Goal: Navigation & Orientation: Understand site structure

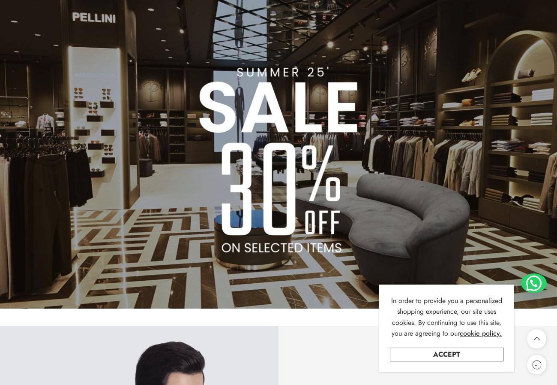
scroll to position [686, 0]
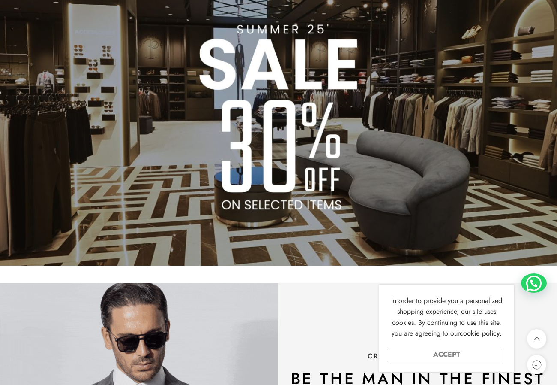
click at [449, 349] on link "Accept" at bounding box center [447, 354] width 114 height 14
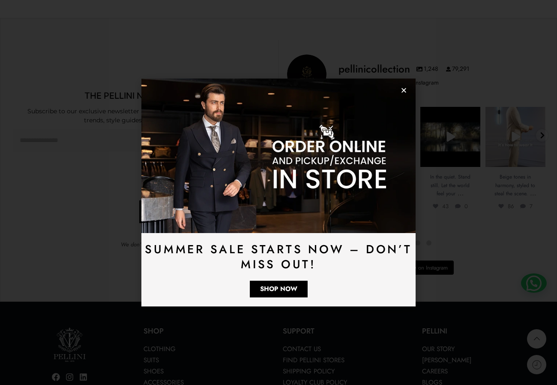
scroll to position [2226, 0]
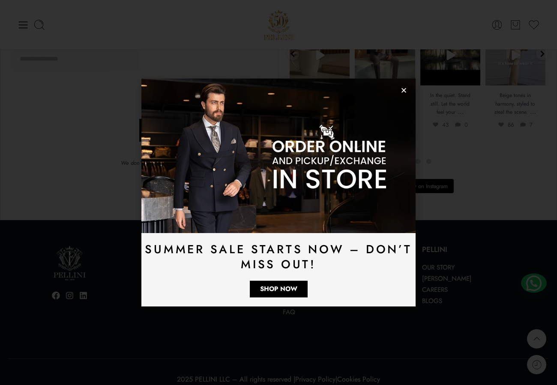
click at [403, 91] on use "Close" at bounding box center [404, 90] width 5 height 5
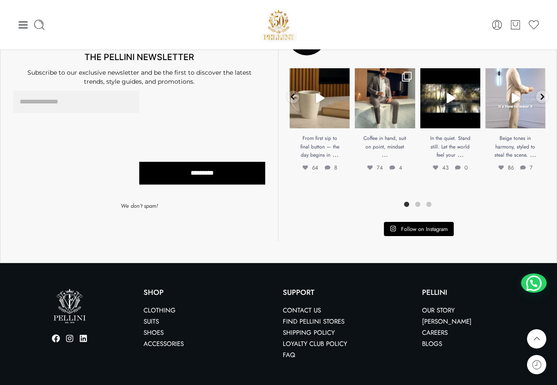
scroll to position [2097, 0]
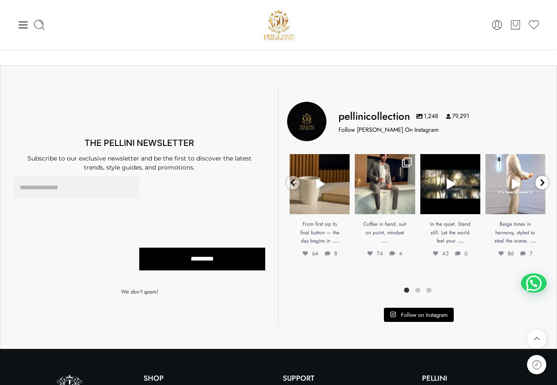
click at [543, 178] on icon at bounding box center [542, 182] width 6 height 8
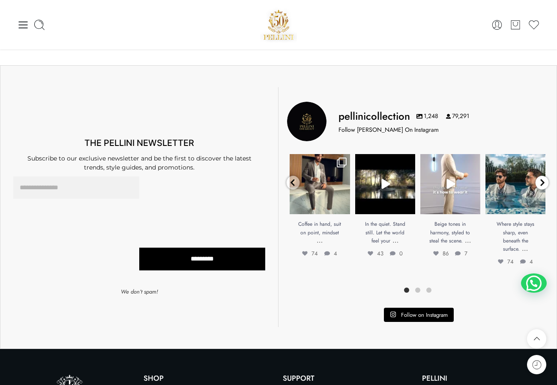
click at [543, 178] on icon at bounding box center [542, 182] width 6 height 8
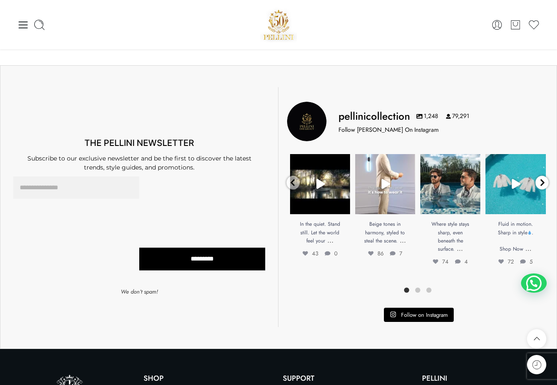
click at [543, 178] on icon at bounding box center [542, 182] width 6 height 8
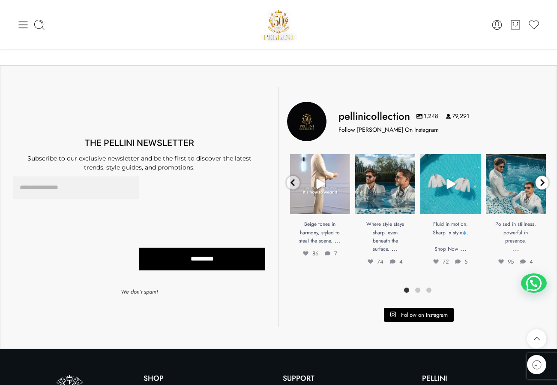
click at [543, 178] on icon at bounding box center [542, 182] width 6 height 8
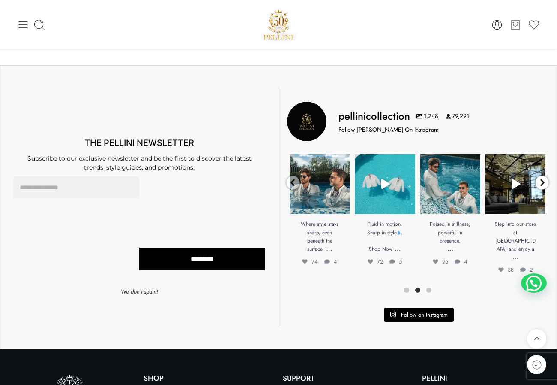
click at [543, 178] on icon at bounding box center [542, 182] width 6 height 8
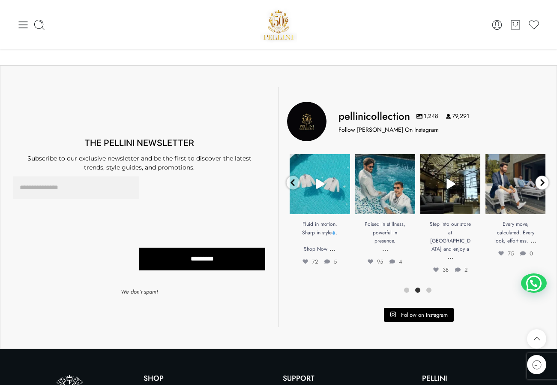
click at [543, 178] on icon at bounding box center [542, 182] width 6 height 8
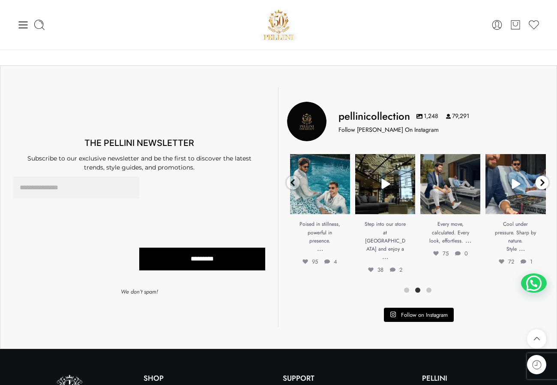
click at [543, 178] on icon at bounding box center [542, 182] width 6 height 8
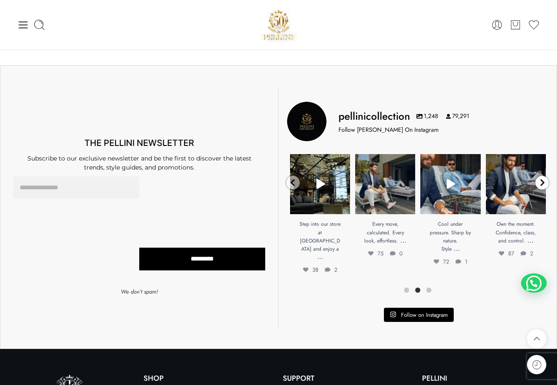
click at [543, 178] on icon at bounding box center [542, 182] width 6 height 8
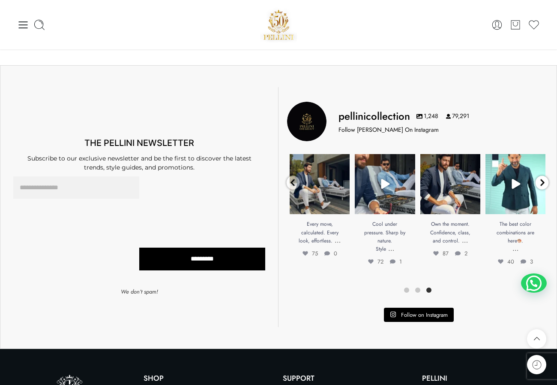
click at [543, 178] on icon at bounding box center [542, 182] width 6 height 8
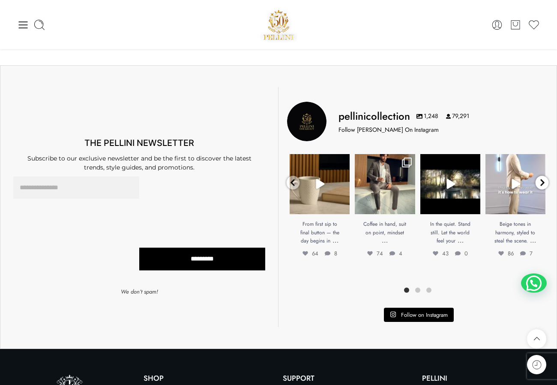
click at [543, 178] on icon at bounding box center [542, 182] width 6 height 8
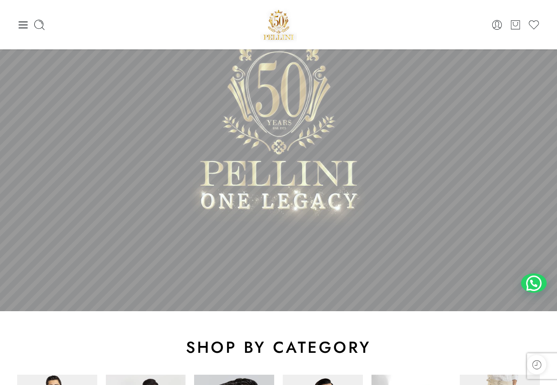
scroll to position [0, 0]
